Goal: Information Seeking & Learning: Learn about a topic

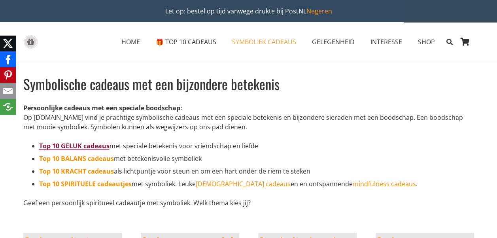
click at [83, 148] on strong "Top 10 GELUK cadeaus" at bounding box center [74, 145] width 70 height 9
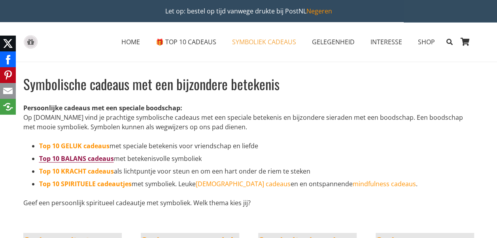
click at [95, 160] on link "Top 10 BALANS cadeaus" at bounding box center [76, 158] width 75 height 9
click at [88, 170] on strong "Top 10 KRACHT cadeaus" at bounding box center [76, 171] width 75 height 9
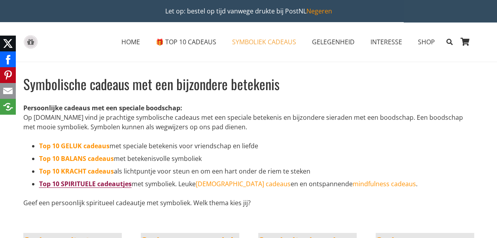
click at [130, 185] on link "Top 10 SPIRITUELE cadeautjes" at bounding box center [85, 183] width 92 height 9
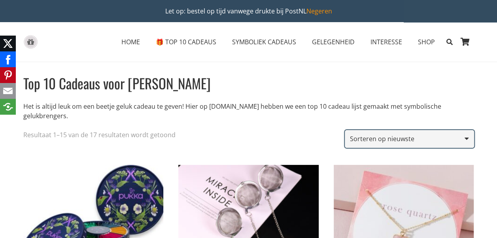
click at [414, 136] on select "Sorteer op populariteit Op gemiddelde waardering sorteren Sorteren op nieuwste …" at bounding box center [409, 139] width 129 height 18
select select "price"
click at [346, 130] on select "Sorteer op populariteit Op gemiddelde waardering sorteren Sorteren op nieuwste …" at bounding box center [409, 139] width 129 height 18
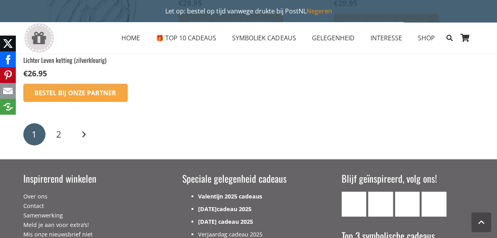
scroll to position [1185, 0]
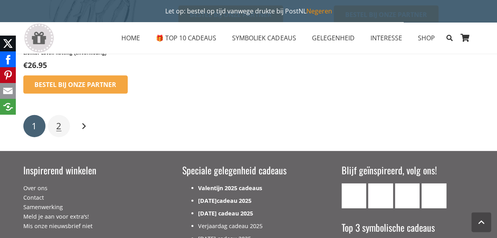
click at [60, 124] on span "2" at bounding box center [58, 126] width 5 height 12
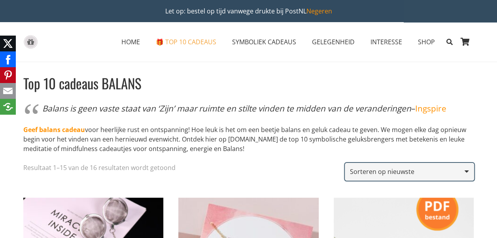
click at [467, 181] on select "Sorteer op populariteit Op gemiddelde waardering sorteren Sorteren op nieuwste …" at bounding box center [409, 172] width 129 height 18
select select "price"
click at [346, 177] on select "Sorteer op populariteit Op gemiddelde waardering sorteren Sorteren op nieuwste …" at bounding box center [409, 172] width 129 height 18
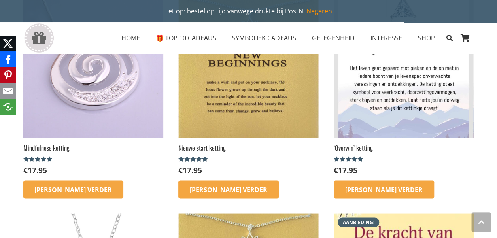
scroll to position [632, 0]
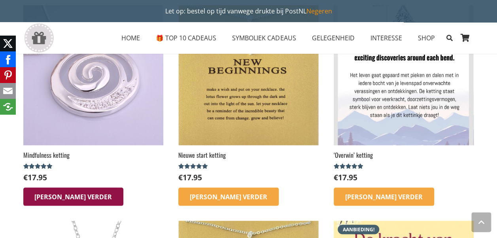
click at [68, 202] on icon "Lees meer over “Mindfulness ketting”" at bounding box center [73, 196] width 11 height 11
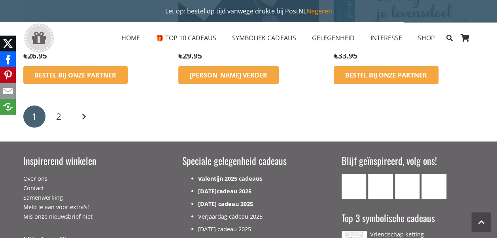
scroll to position [1185, 0]
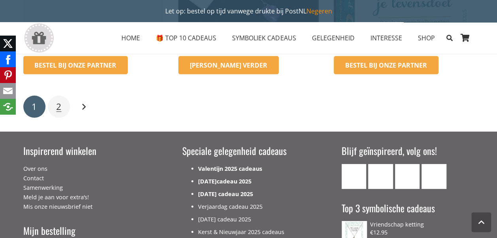
click at [62, 118] on link "2" at bounding box center [59, 107] width 22 height 22
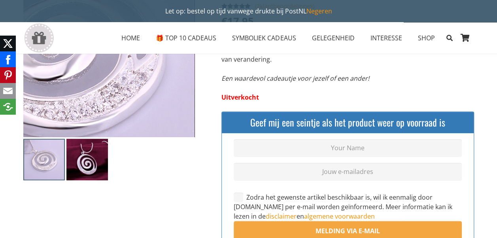
scroll to position [119, 0]
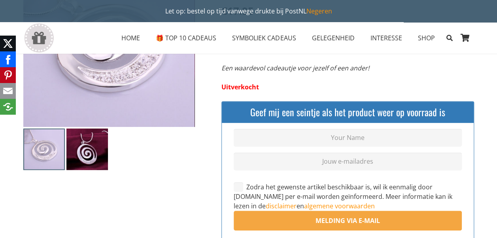
click at [85, 164] on img at bounding box center [86, 148] width 41 height 41
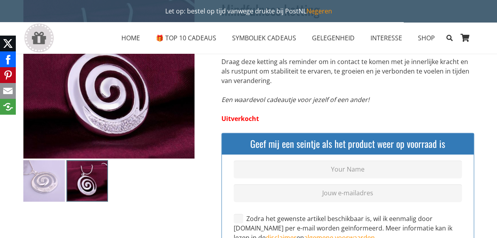
scroll to position [79, 0]
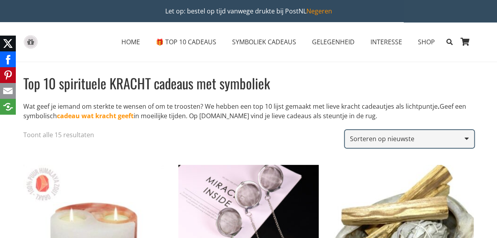
click at [467, 137] on select "Sorteer op populariteit Op gemiddelde waardering sorteren Sorteren op nieuwste …" at bounding box center [409, 139] width 129 height 18
select select "price"
click at [346, 130] on select "Sorteer op populariteit Op gemiddelde waardering sorteren Sorteren op nieuwste …" at bounding box center [409, 139] width 129 height 18
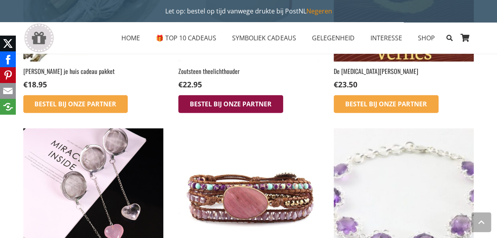
scroll to position [869, 0]
